Goal: Transaction & Acquisition: Purchase product/service

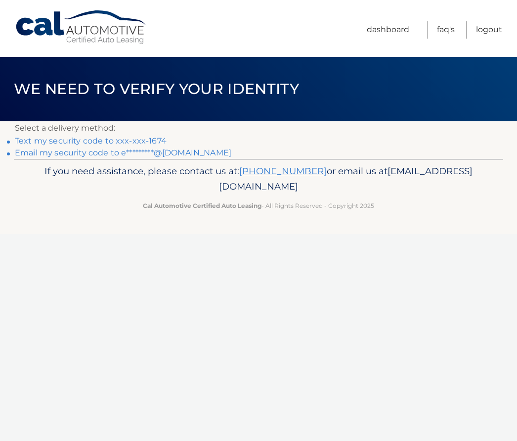
click at [189, 153] on link "Email my security code to e*********@[DOMAIN_NAME]" at bounding box center [123, 152] width 217 height 9
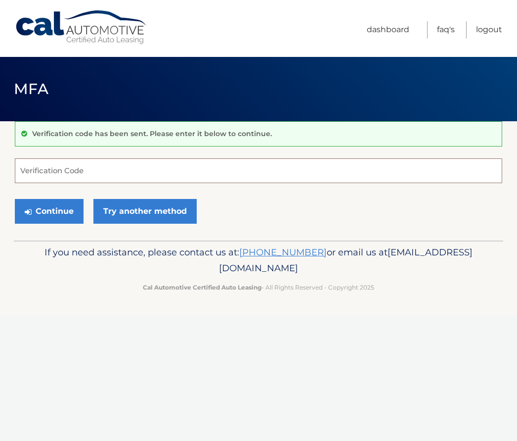
click at [74, 163] on input "Verification Code" at bounding box center [259, 170] width 488 height 25
type input "403923"
click at [41, 213] on button "Continue" at bounding box center [49, 211] width 69 height 25
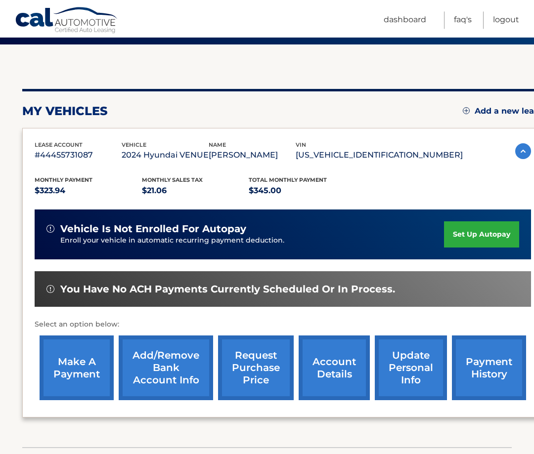
scroll to position [77, 0]
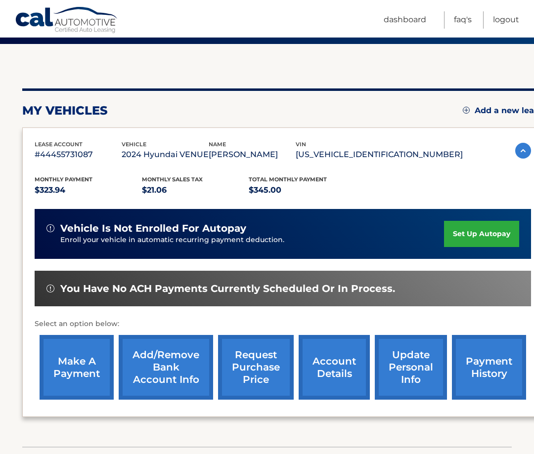
click at [64, 359] on link "make a payment" at bounding box center [77, 367] width 74 height 65
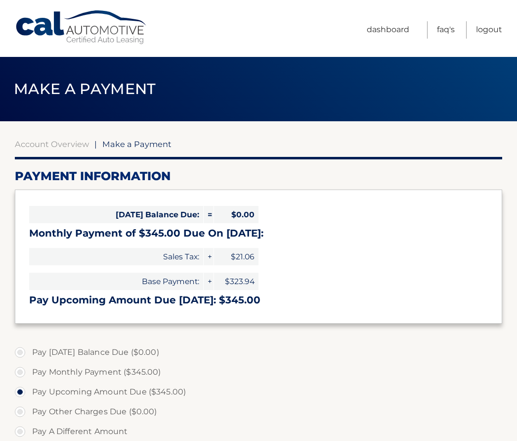
select select "NTc3MGFhYjMtYmRlMS00YWYwLTk1YzEtYzc0YWVhMmZiOGE5"
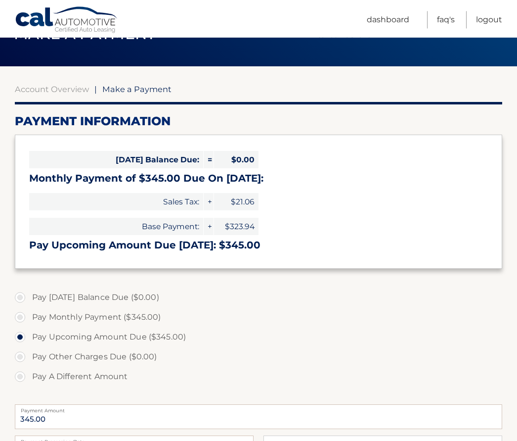
scroll to position [76, 0]
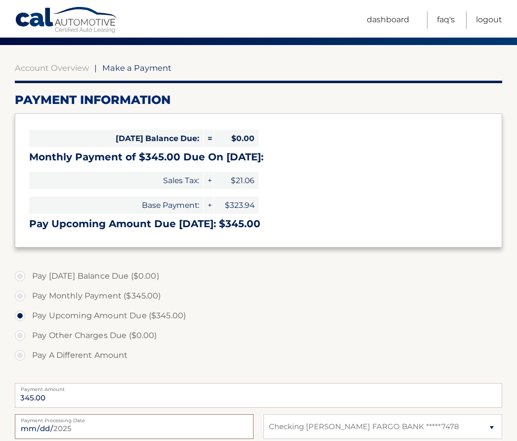
click at [118, 431] on input "2025-09-17" at bounding box center [134, 426] width 239 height 25
type input "2025-09-19"
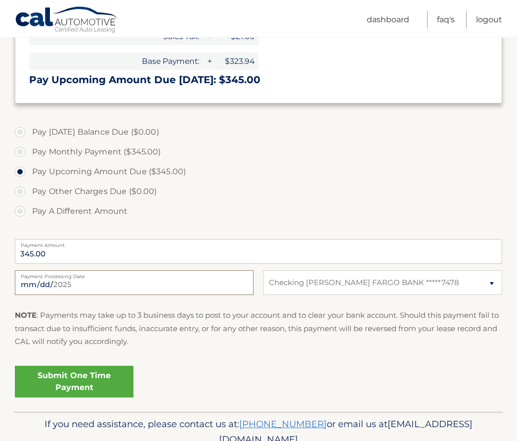
scroll to position [220, 0]
click at [73, 382] on link "Submit One Time Payment" at bounding box center [74, 382] width 119 height 32
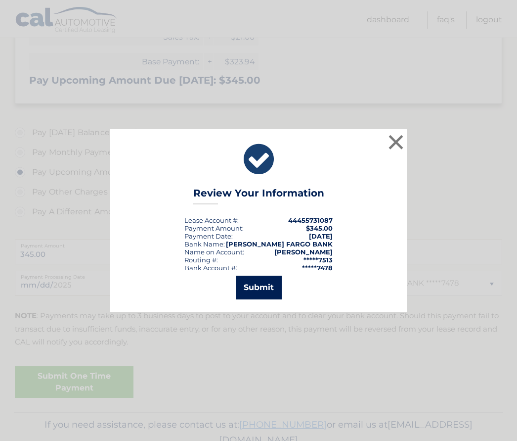
click at [259, 299] on button "Submit" at bounding box center [259, 287] width 46 height 24
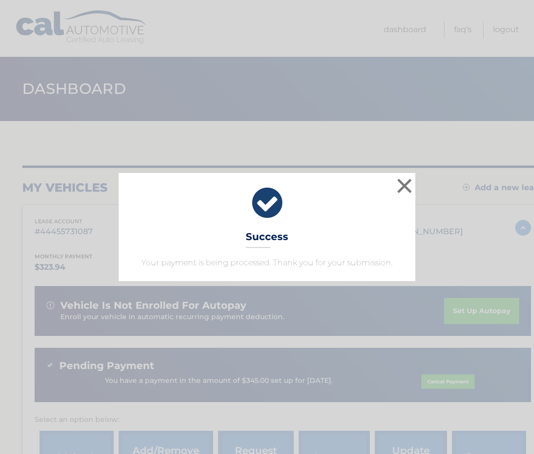
click at [404, 189] on button "×" at bounding box center [405, 186] width 20 height 20
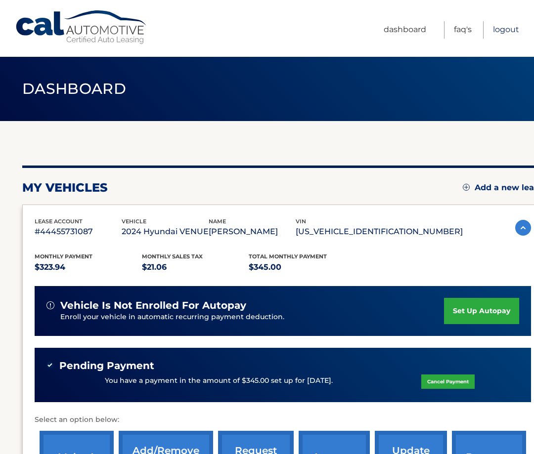
click at [500, 36] on link "Logout" at bounding box center [506, 29] width 26 height 17
